Goal: Information Seeking & Learning: Learn about a topic

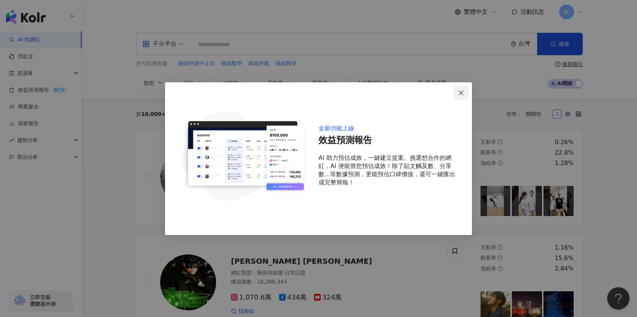
click at [465, 92] on span "Close" at bounding box center [461, 93] width 15 height 6
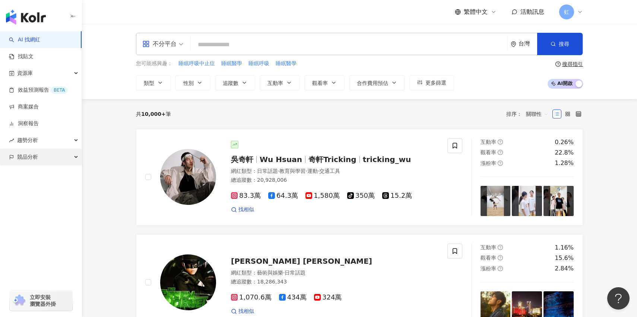
click at [45, 157] on div "競品分析" at bounding box center [41, 157] width 82 height 17
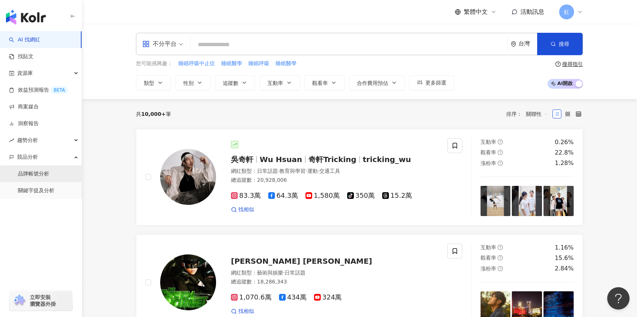
click at [39, 178] on link "品牌帳號分析" at bounding box center [33, 173] width 31 height 7
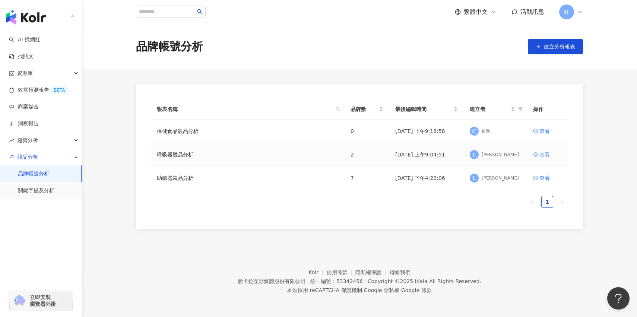
click at [540, 156] on div "查看" at bounding box center [544, 154] width 10 height 8
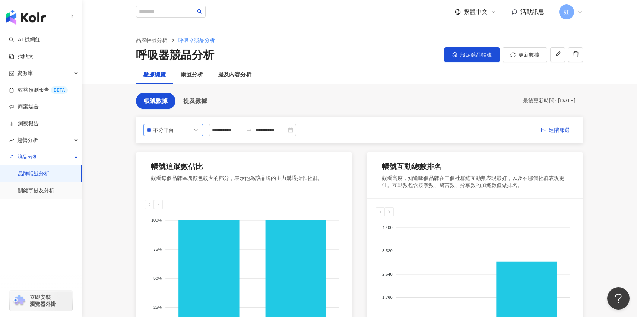
click at [185, 126] on span "不分平台" at bounding box center [173, 129] width 54 height 11
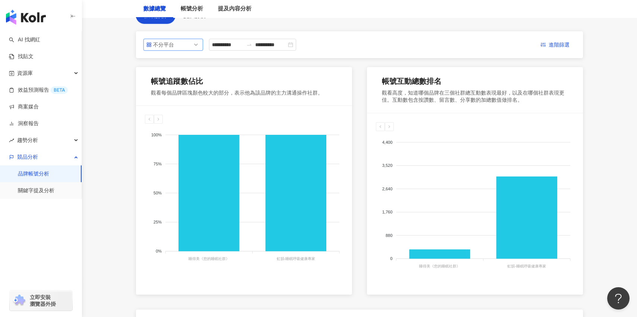
scroll to position [25, 0]
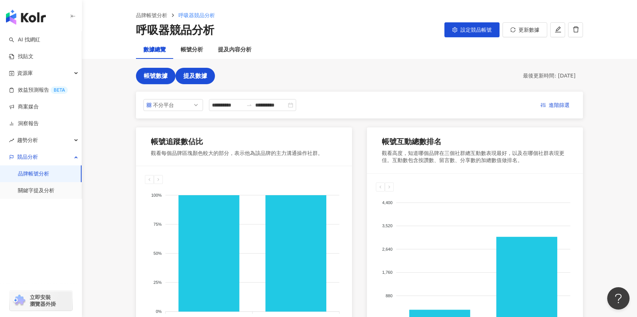
click at [201, 76] on span "提及數據" at bounding box center [195, 76] width 24 height 7
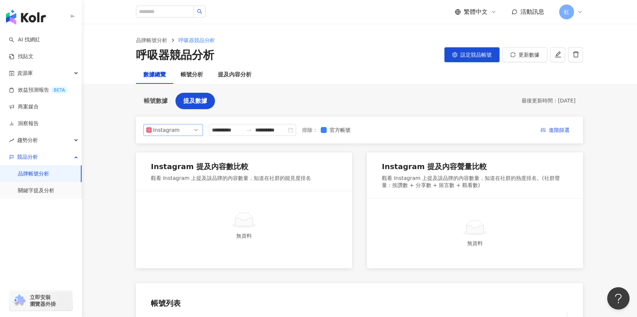
click at [195, 130] on span "Instagram" at bounding box center [173, 129] width 54 height 11
click at [247, 114] on div "**********" at bounding box center [359, 264] width 447 height 342
click at [199, 76] on div "帳號分析" at bounding box center [192, 74] width 22 height 9
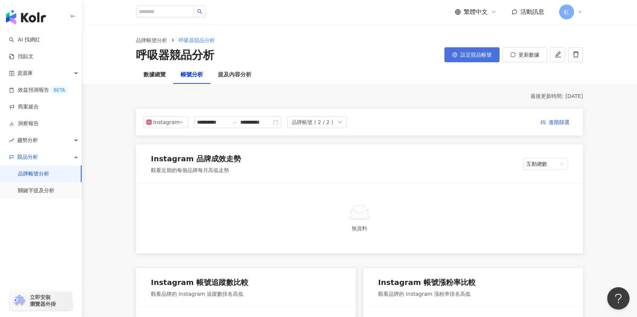
click at [460, 51] on button "設定競品帳號" at bounding box center [471, 54] width 55 height 15
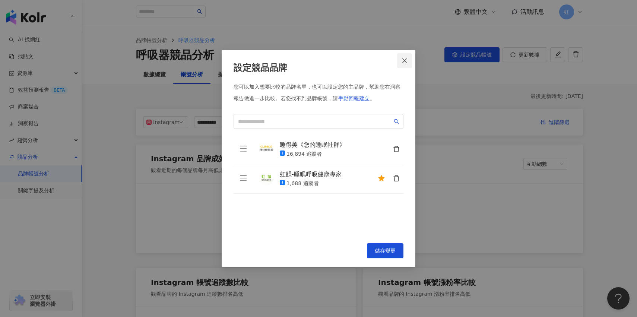
click at [401, 60] on span "Close" at bounding box center [404, 61] width 15 height 6
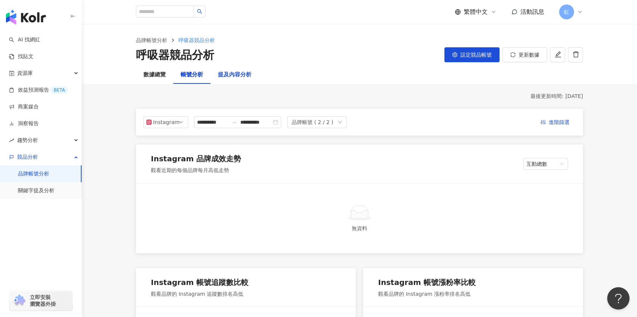
click at [239, 76] on div "提及內容分析" at bounding box center [235, 74] width 34 height 9
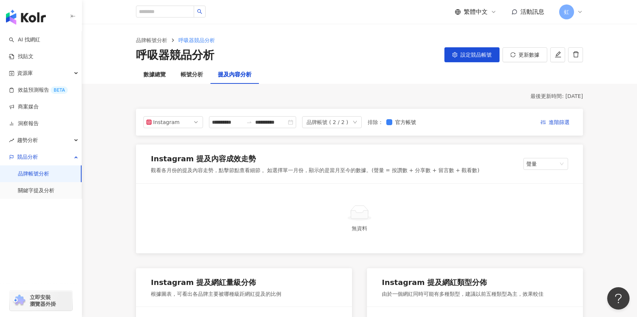
click at [166, 125] on div "Instagram" at bounding box center [165, 122] width 24 height 11
click at [180, 147] on div "Facebook" at bounding box center [173, 152] width 57 height 13
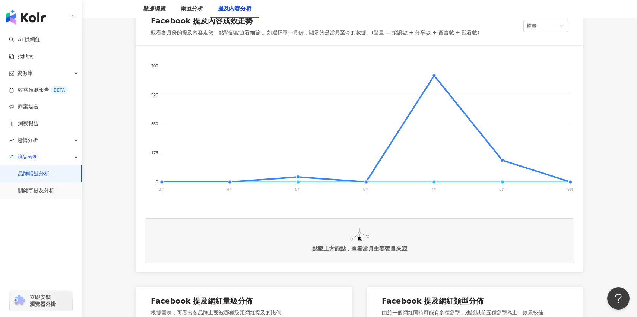
scroll to position [148, 0]
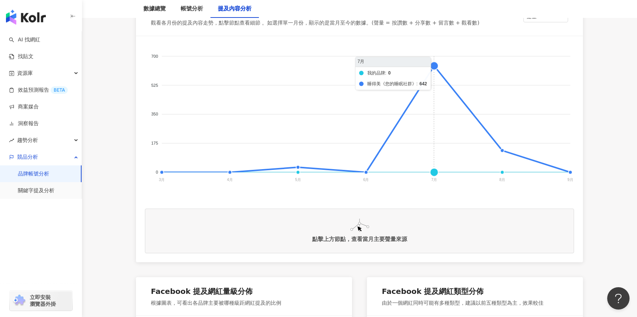
click at [437, 64] on foreignobject "我的品牌 睡得美《您的睡眠社群》" at bounding box center [359, 119] width 429 height 149
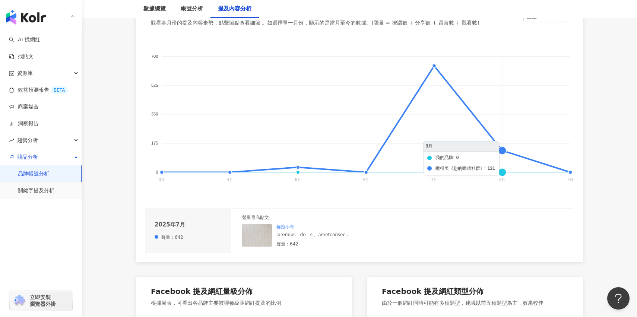
click at [502, 144] on foreignobject "我的品牌 睡得美《您的睡眠社群》" at bounding box center [359, 119] width 429 height 149
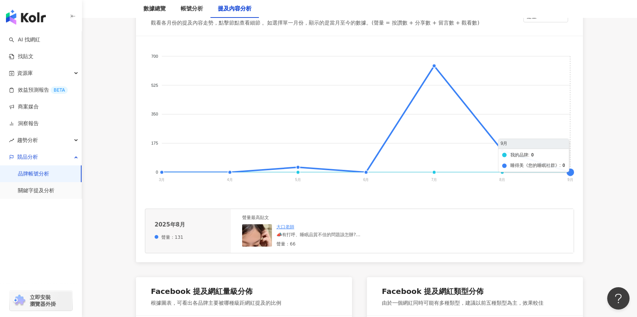
click at [567, 170] on foreignobject "我的品牌 睡得美《您的睡眠社群》" at bounding box center [359, 119] width 429 height 149
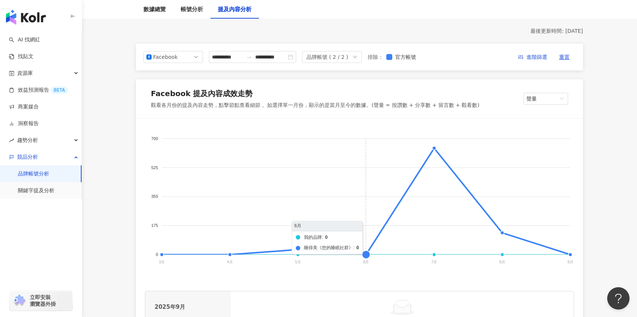
scroll to position [54, 0]
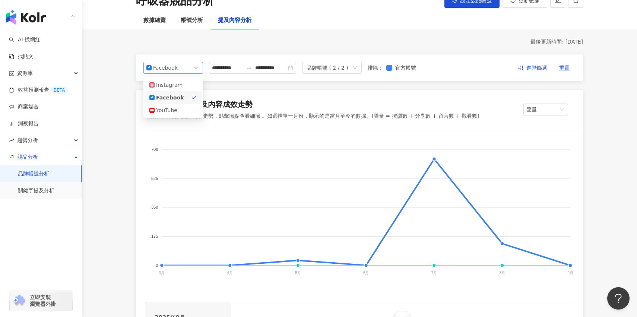
click at [183, 68] on span "Facebook" at bounding box center [173, 67] width 54 height 11
click at [182, 92] on div "Facebook" at bounding box center [173, 97] width 57 height 13
click at [184, 69] on span "Facebook" at bounding box center [173, 67] width 54 height 11
click at [184, 77] on div "ig fb yt Instagram Facebook YouTube" at bounding box center [173, 97] width 60 height 41
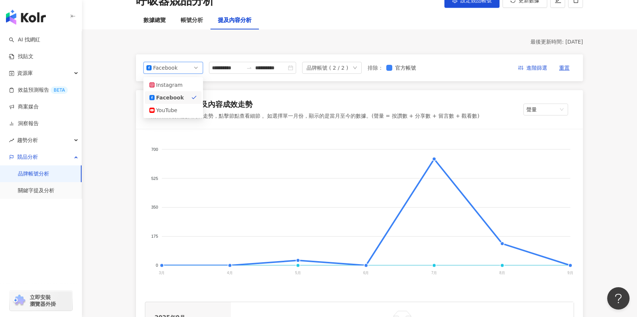
click at [184, 82] on div "Instagram" at bounding box center [173, 85] width 48 height 8
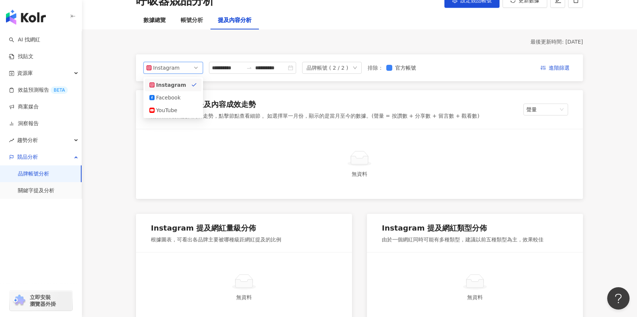
click at [184, 68] on span "Instagram" at bounding box center [173, 67] width 54 height 11
click at [183, 107] on div "YouTube" at bounding box center [173, 110] width 48 height 8
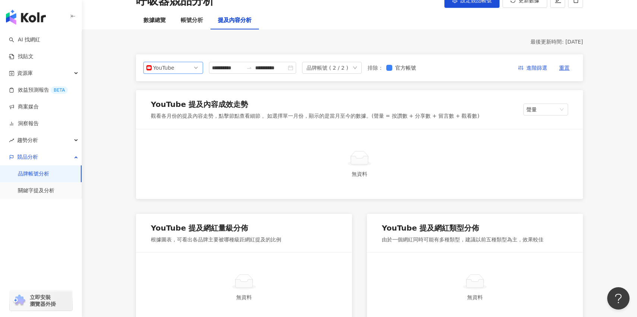
click at [191, 66] on span "YouTube" at bounding box center [173, 67] width 54 height 11
click at [187, 97] on div "Facebook" at bounding box center [173, 97] width 48 height 8
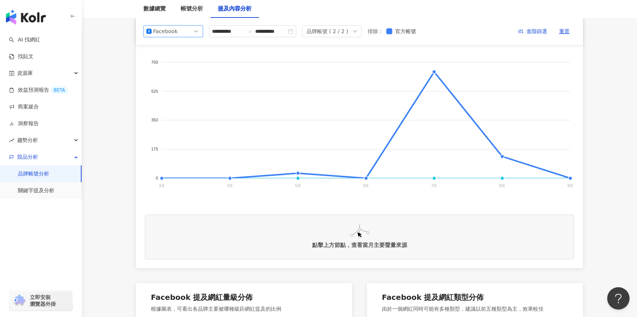
scroll to position [141, 0]
click at [297, 178] on foreignobject "我的品牌 睡得美《您的睡眠社群》" at bounding box center [359, 125] width 429 height 149
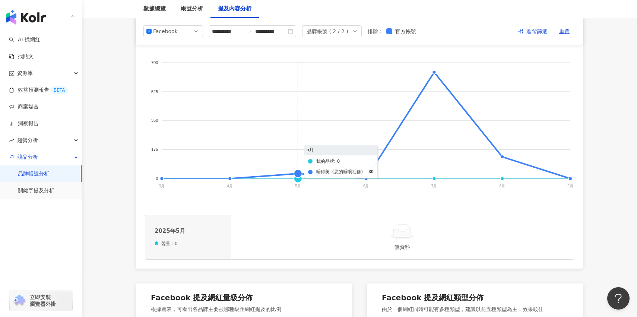
click at [298, 173] on foreignobject "我的品牌 睡得美《您的睡眠社群》" at bounding box center [359, 125] width 429 height 149
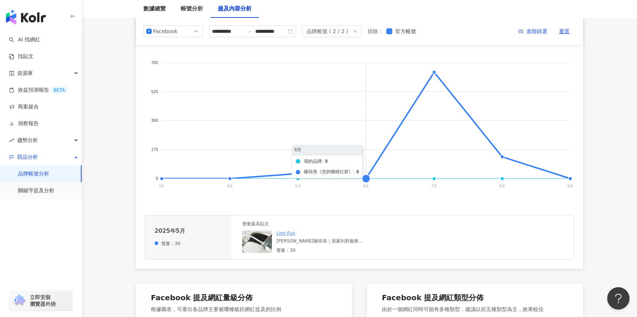
click at [365, 169] on foreignobject "我的品牌 睡得美《您的睡眠社群》" at bounding box center [359, 125] width 429 height 149
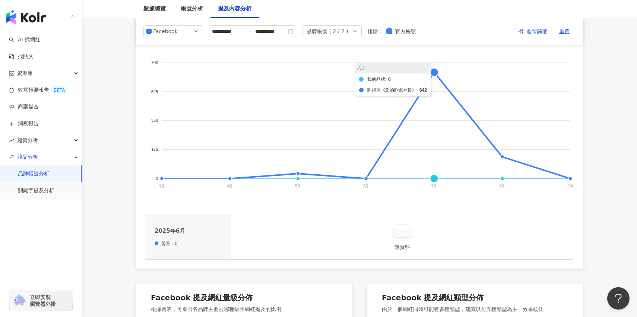
click at [427, 79] on foreignobject "我的品牌 睡得美《您的睡眠社群》" at bounding box center [359, 125] width 429 height 149
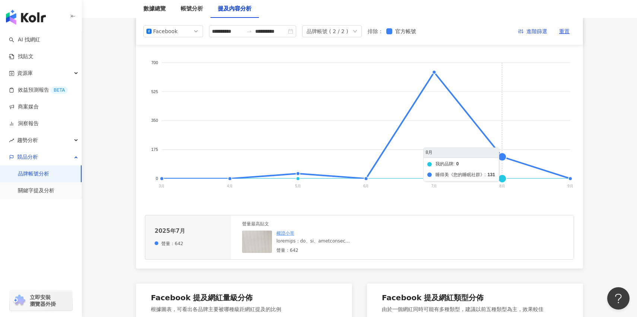
click at [500, 149] on foreignobject "我的品牌 睡得美《您的睡眠社群》" at bounding box center [359, 125] width 429 height 149
click at [561, 159] on foreignobject "我的品牌 睡得美《您的睡眠社群》" at bounding box center [359, 125] width 429 height 149
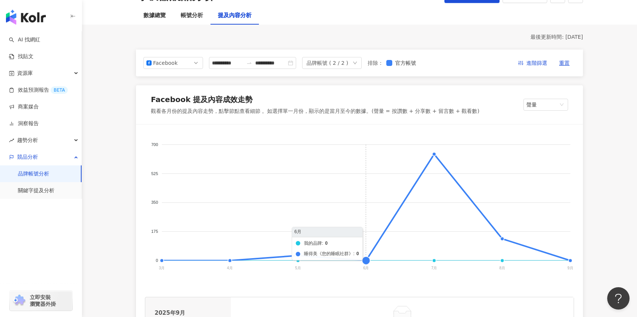
scroll to position [38, 0]
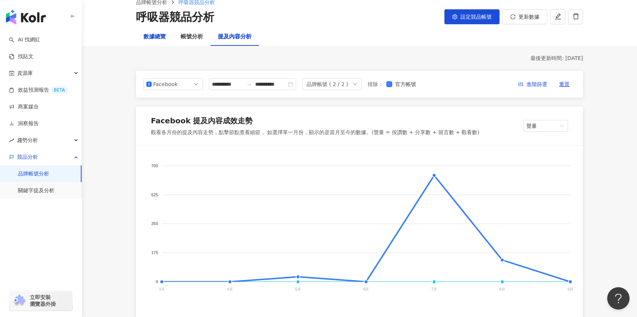
click at [156, 36] on div "數據總覽" at bounding box center [154, 36] width 22 height 9
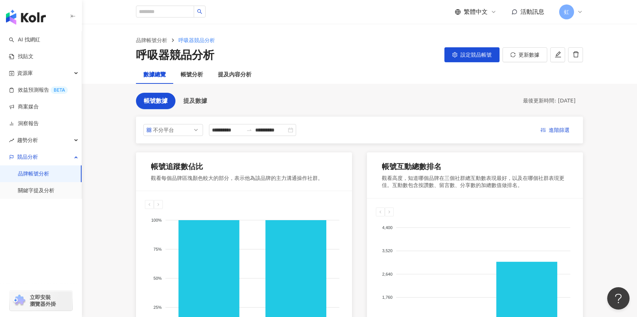
scroll to position [2, 0]
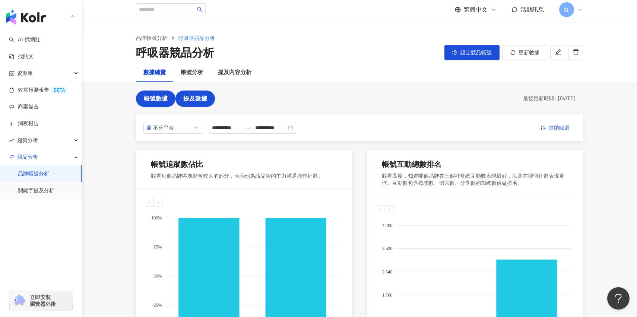
click at [202, 96] on span "提及數據" at bounding box center [195, 98] width 24 height 7
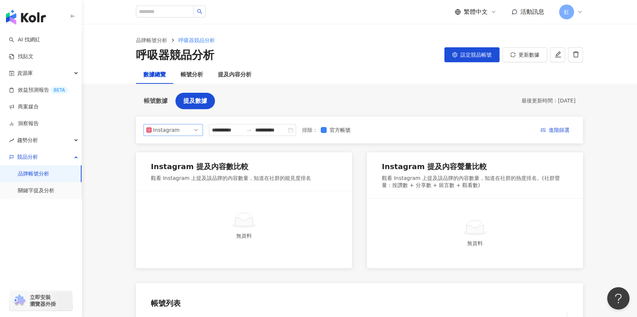
click at [199, 135] on span "Instagram" at bounding box center [173, 129] width 54 height 11
click at [180, 158] on div "Facebook" at bounding box center [173, 160] width 48 height 8
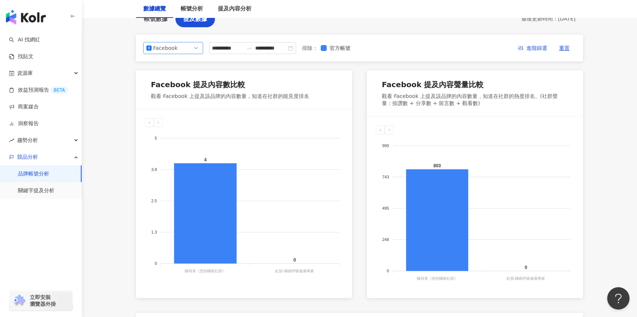
scroll to position [202, 0]
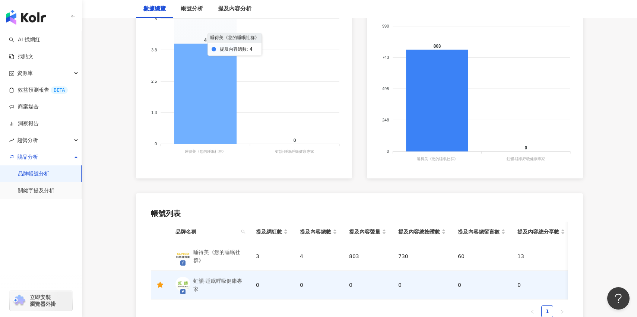
click at [199, 120] on icon at bounding box center [205, 94] width 63 height 100
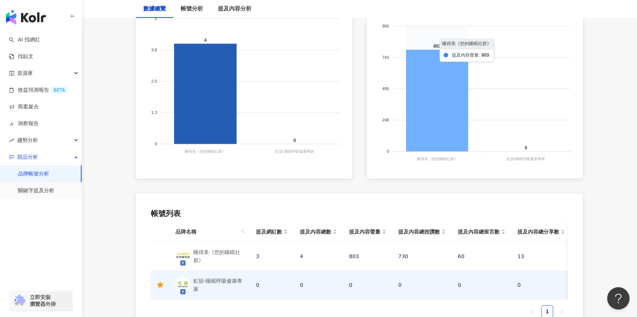
click at [435, 134] on icon at bounding box center [437, 101] width 62 height 102
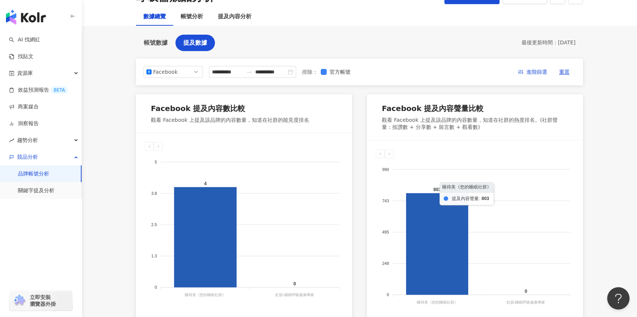
scroll to position [54, 0]
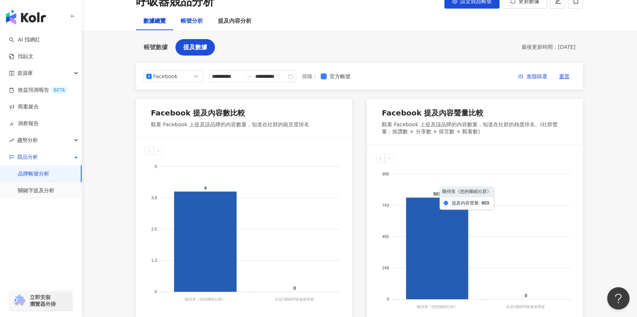
click at [199, 25] on div "帳號分析" at bounding box center [192, 21] width 22 height 9
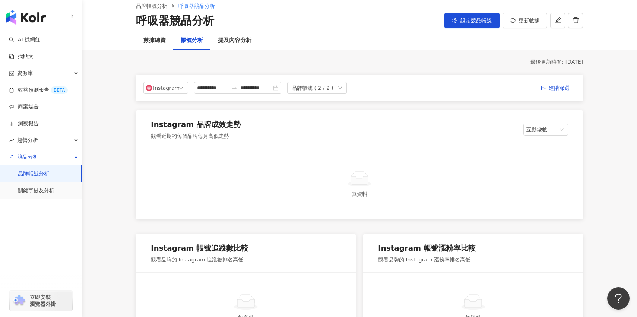
scroll to position [27, 0]
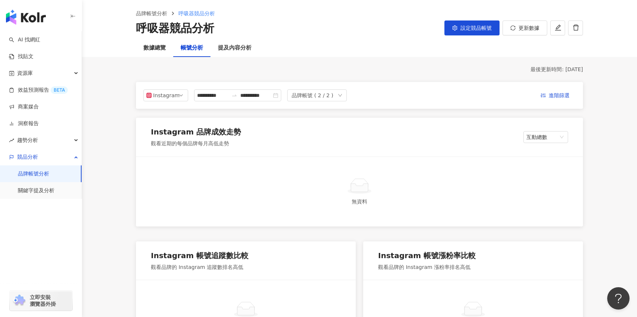
click at [347, 93] on div "品牌帳號 ( 2 / 2 )" at bounding box center [317, 95] width 60 height 12
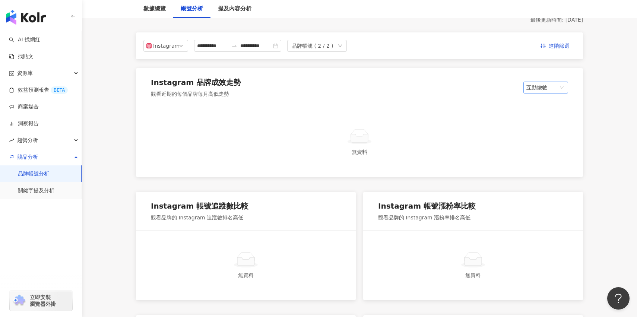
click at [548, 91] on span "互動總數" at bounding box center [545, 87] width 39 height 11
click at [547, 103] on div "內容數" at bounding box center [545, 103] width 33 height 8
click at [549, 89] on span "內容數" at bounding box center [545, 87] width 39 height 11
click at [547, 143] on div "觀看率" at bounding box center [545, 141] width 33 height 8
click at [548, 87] on span "觀看率" at bounding box center [545, 87] width 39 height 11
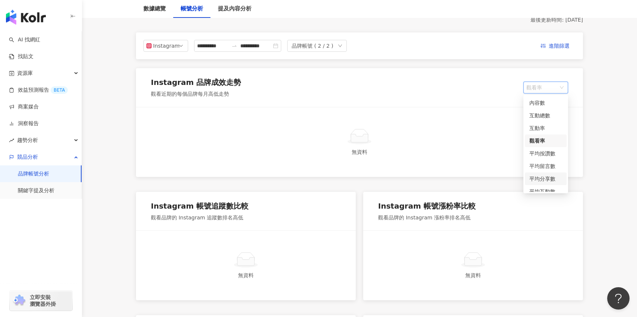
click at [554, 178] on div "平均分享數" at bounding box center [545, 179] width 33 height 8
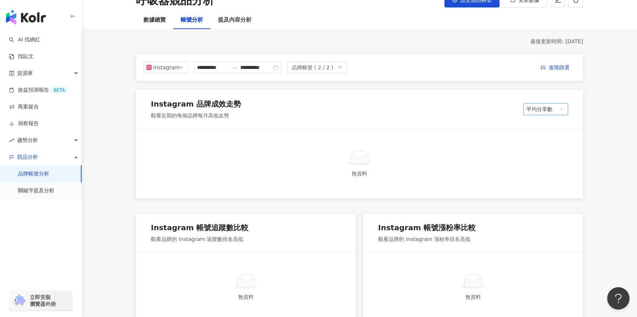
scroll to position [0, 0]
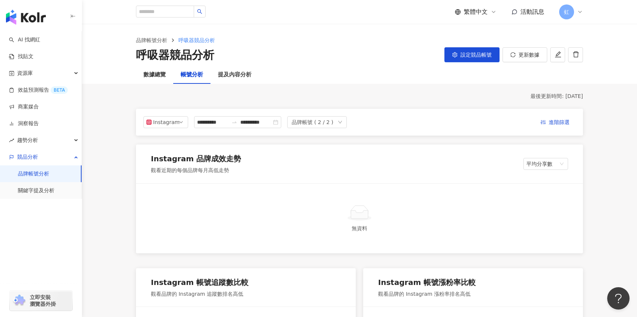
click at [49, 174] on link "品牌帳號分析" at bounding box center [33, 173] width 31 height 7
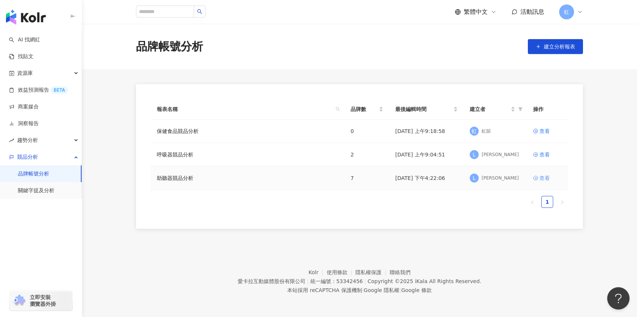
click at [542, 180] on div "查看" at bounding box center [544, 178] width 10 height 8
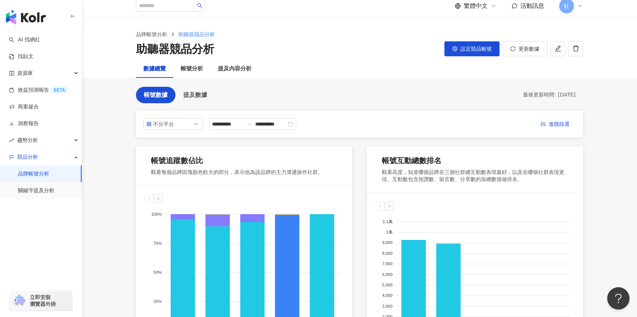
scroll to position [6, 0]
click at [205, 95] on span "提及數據" at bounding box center [195, 94] width 24 height 7
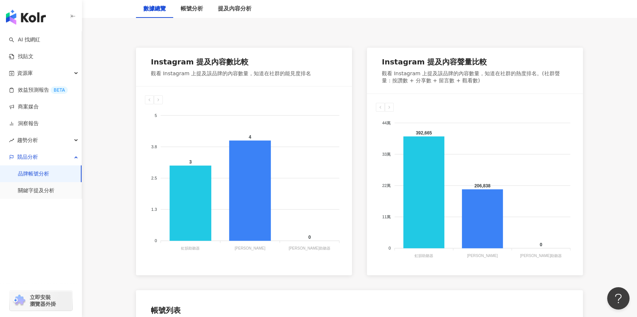
scroll to position [104, 0]
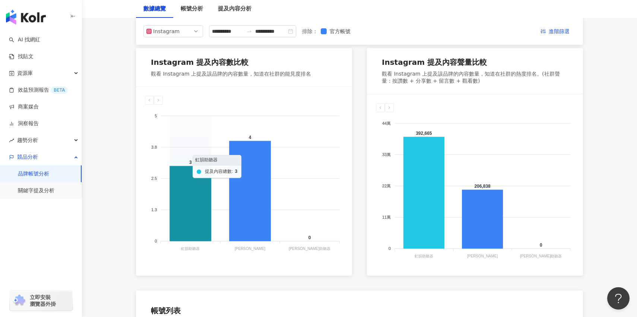
click at [196, 184] on icon at bounding box center [190, 203] width 42 height 75
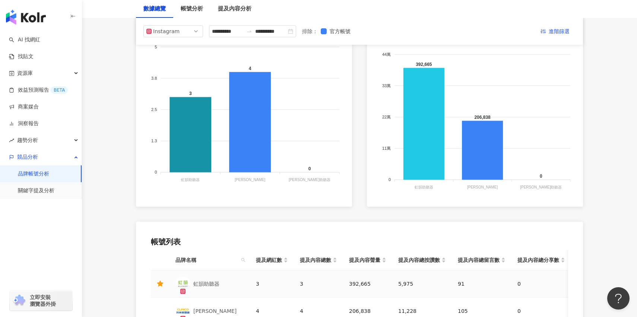
scroll to position [0, 0]
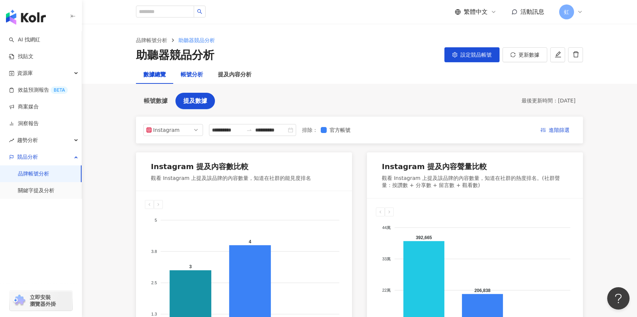
click at [191, 77] on div "帳號分析" at bounding box center [192, 74] width 22 height 9
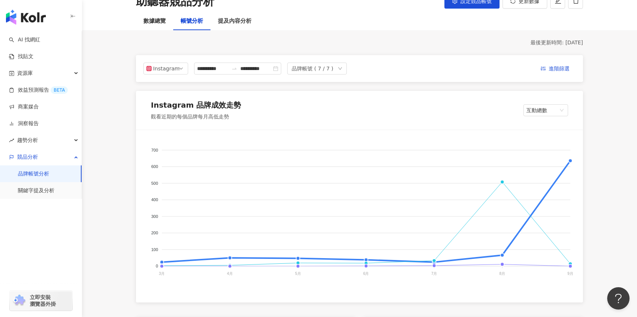
scroll to position [101, 0]
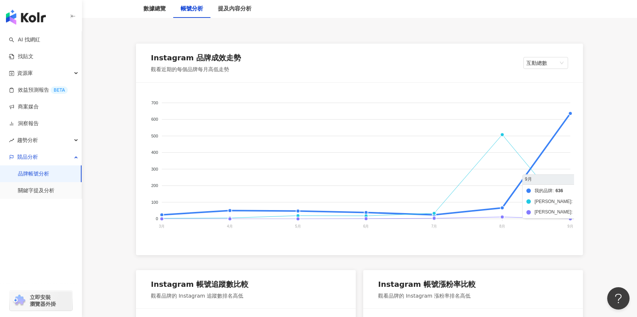
click at [572, 116] on foreignobject "我的品牌 [PERSON_NAME] 頌恩助聽器" at bounding box center [359, 166] width 429 height 149
click at [569, 114] on foreignobject "我的品牌 [PERSON_NAME] 頌恩助聽器" at bounding box center [359, 166] width 429 height 149
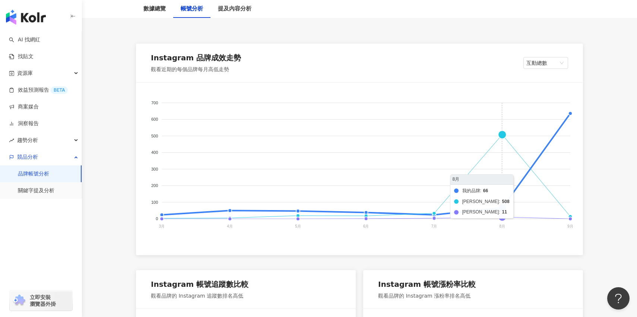
click at [497, 135] on foreignobject "我的品牌 [PERSON_NAME] 頌恩助聽器" at bounding box center [359, 166] width 429 height 149
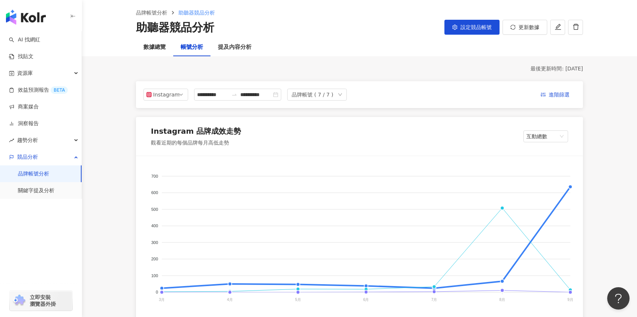
scroll to position [28, 0]
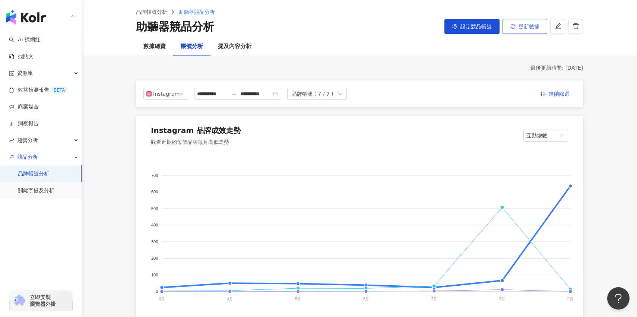
click at [516, 32] on button "更新數據" at bounding box center [524, 26] width 45 height 15
